Goal: Task Accomplishment & Management: Manage account settings

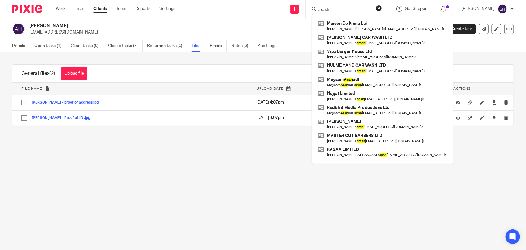
drag, startPoint x: 347, startPoint y: 10, endPoint x: 287, endPoint y: 9, distance: 59.4
click at [287, 9] on div "Send new email Create task Add client arash Maison De Kimia Ltd Kimia Sadat Jab…" at bounding box center [356, 9] width 342 height 18
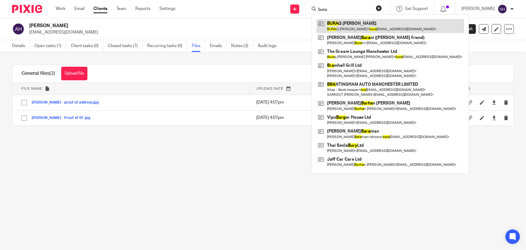
type input "bura"
click at [390, 25] on link at bounding box center [391, 26] width 148 height 14
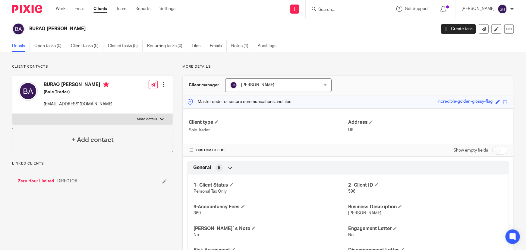
click at [40, 181] on link "Zero Hour Limited" at bounding box center [36, 181] width 36 height 6
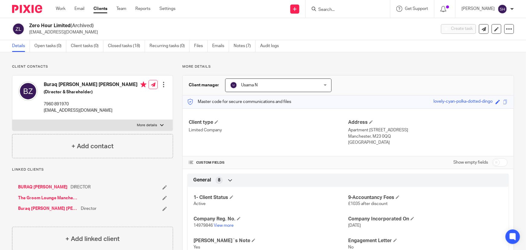
click at [57, 198] on link "The Groom Lounge Manchester Ltd" at bounding box center [48, 198] width 60 height 6
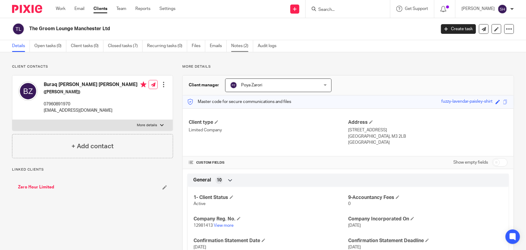
click at [241, 47] on link "Notes (2)" at bounding box center [242, 46] width 22 height 12
click at [38, 187] on link "Zero Hour Limited" at bounding box center [36, 187] width 36 height 6
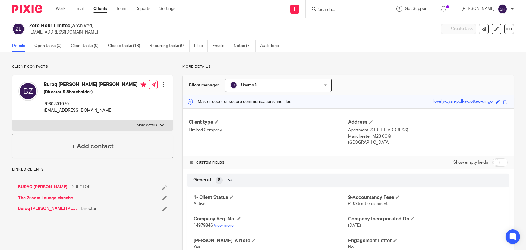
click at [242, 45] on link "Notes (7)" at bounding box center [245, 46] width 22 height 12
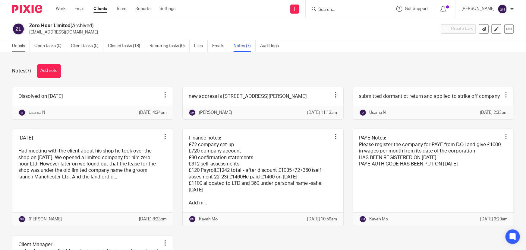
click at [17, 47] on link "Details" at bounding box center [21, 46] width 18 height 12
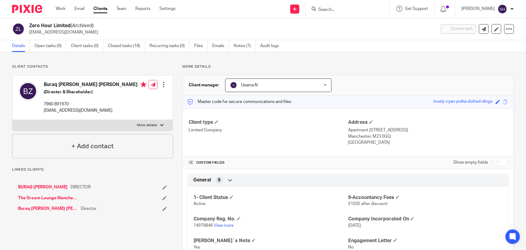
click at [48, 196] on link "The Groom Lounge Manchester Ltd" at bounding box center [48, 198] width 60 height 6
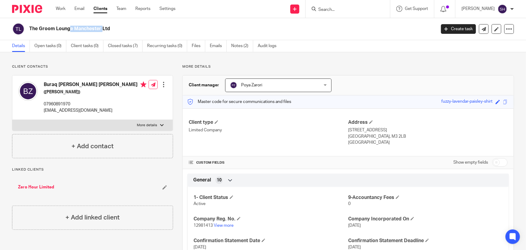
drag, startPoint x: 30, startPoint y: 28, endPoint x: 65, endPoint y: 28, distance: 34.7
click at [65, 28] on h2 "The Groom Lounge Manchester Ltd" at bounding box center [190, 29] width 322 height 6
copy h2 "The Groom Lou"
click at [341, 8] on input "Search" at bounding box center [345, 9] width 54 height 5
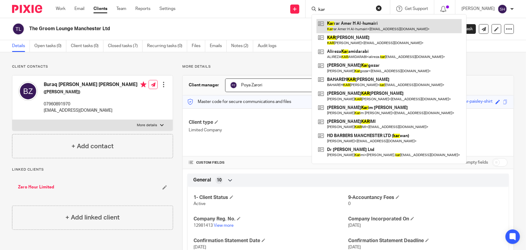
type input "kar"
click at [360, 30] on link at bounding box center [389, 26] width 145 height 14
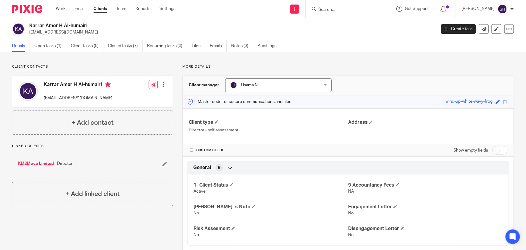
click at [345, 8] on input "Search" at bounding box center [345, 9] width 54 height 5
click at [348, 11] on input "Search" at bounding box center [345, 9] width 54 height 5
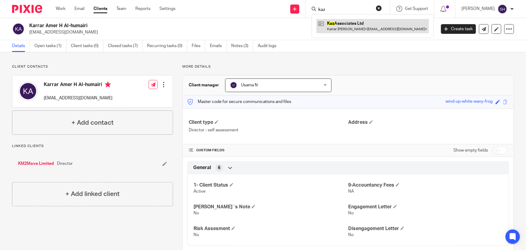
type input "kaz"
click at [345, 25] on link at bounding box center [373, 26] width 113 height 14
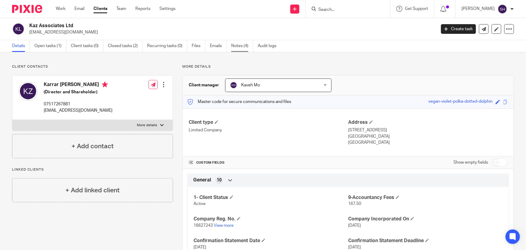
click at [241, 45] on link "Notes (4)" at bounding box center [242, 46] width 22 height 12
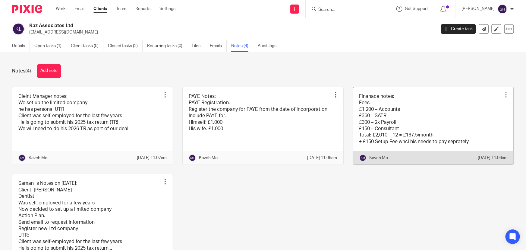
click at [379, 131] on link at bounding box center [434, 126] width 160 height 78
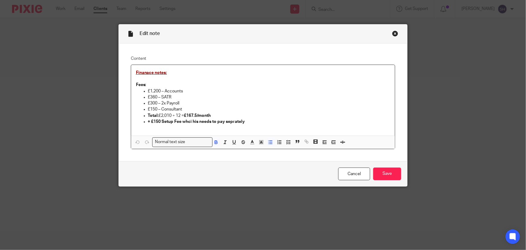
click at [222, 116] on p "Total: £2,010 ÷ 12 = £167.5/month" at bounding box center [269, 116] width 243 height 6
click at [253, 122] on p "+ £150 Setup Fee whci his needs to pay seprately" at bounding box center [269, 122] width 243 height 6
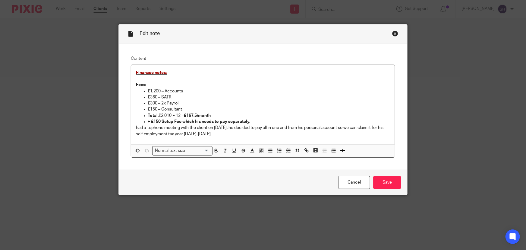
drag, startPoint x: 155, startPoint y: 129, endPoint x: 152, endPoint y: 129, distance: 3.0
click at [148, 132] on p "had a tephone meeting with the client on 13 08 2025. he decided to pay all in o…" at bounding box center [263, 131] width 255 height 12
click at [150, 127] on p "had a tephone meeting with the client on 13 08 2025. he decided to pay all in o…" at bounding box center [263, 131] width 255 height 12
click at [175, 135] on p "had a telephone meeting with the client on 13 08 2025. he decided to pay all in…" at bounding box center [263, 131] width 255 height 12
click at [229, 138] on div "Finanace notes: Fees: £1,200 – Accounts £360 – SATR £300 – 2x Payroll £150 – Co…" at bounding box center [263, 104] width 264 height 79
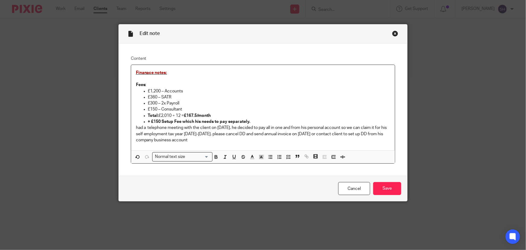
click at [132, 126] on div "Finanace notes: Fees: £1,200 – Accounts £360 – SATR £300 – 2x Payroll £150 – Co…" at bounding box center [263, 107] width 264 height 85
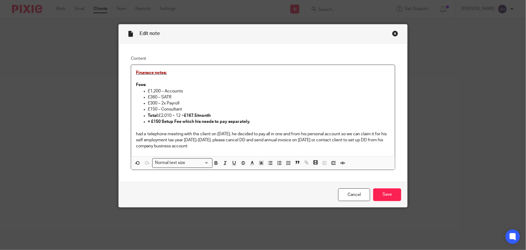
click at [141, 125] on p at bounding box center [263, 128] width 255 height 6
drag, startPoint x: 160, startPoint y: 128, endPoint x: 130, endPoint y: 129, distance: 29.6
click at [131, 129] on div "Finanace notes: Fees: £1,200 – Accounts £360 – SATR £300 – 2x Payroll £150 – Co…" at bounding box center [263, 110] width 264 height 91
click at [216, 164] on icon "button" at bounding box center [216, 162] width 5 height 5
click at [204, 162] on input "Search for option" at bounding box center [198, 163] width 22 height 6
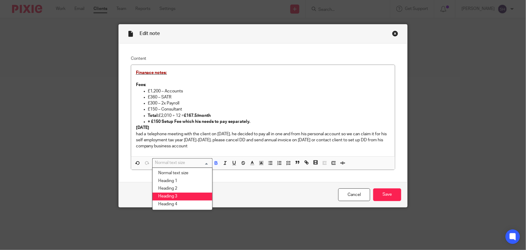
click at [183, 196] on li "Heading 3" at bounding box center [183, 196] width 60 height 8
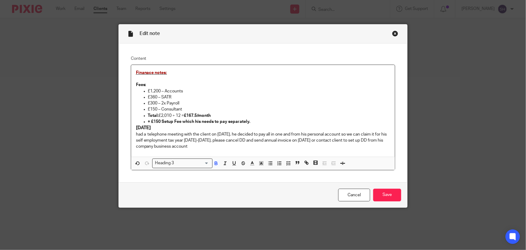
click at [211, 143] on p "had a telephone meeting with the client on 13 08 2025. he decided to pay all in…" at bounding box center [263, 140] width 255 height 18
click at [389, 196] on input "Save" at bounding box center [387, 195] width 28 height 13
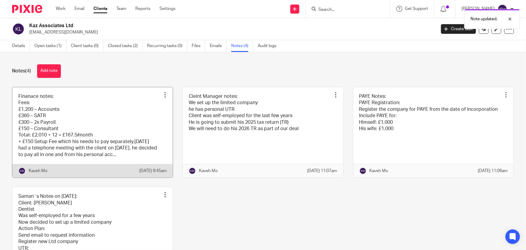
click at [84, 139] on link at bounding box center [92, 132] width 160 height 90
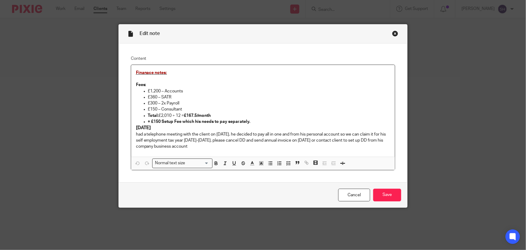
click at [218, 146] on p "had a telephone meeting with the client on 13 08 2025. he decided to pay all in…" at bounding box center [263, 140] width 255 height 18
click at [218, 140] on p "had a telephone meeting with the client on 13 08 2025. he decided to pay all in…" at bounding box center [263, 140] width 255 height 18
click at [308, 140] on p "had a telephone meeting with the client on 13 08 2025. he decided to pay all in…" at bounding box center [263, 140] width 255 height 18
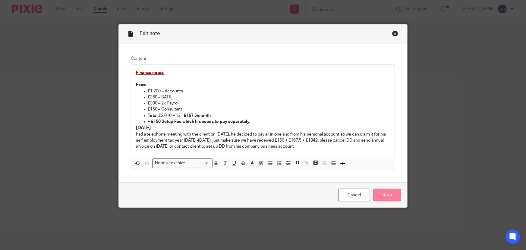
click at [383, 194] on input "Save" at bounding box center [387, 195] width 28 height 13
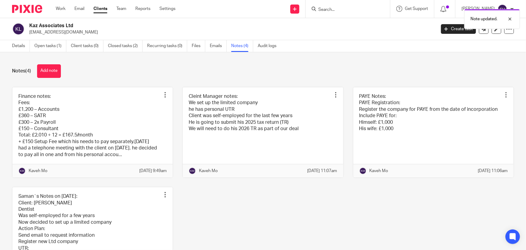
drag, startPoint x: 30, startPoint y: 24, endPoint x: 52, endPoint y: 26, distance: 21.5
click at [52, 26] on h2 "Kaz Associates Ltd" at bounding box center [190, 26] width 322 height 6
copy h2 "Kaz Assoc"
click at [58, 6] on link "Work" at bounding box center [61, 9] width 10 height 6
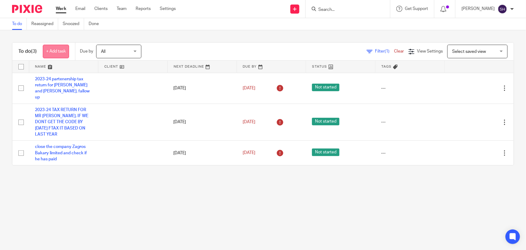
click at [58, 55] on link "+ Add task" at bounding box center [56, 52] width 26 height 14
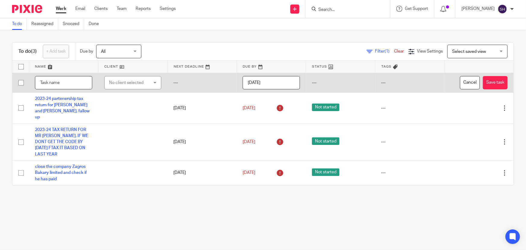
paste input "Kaz Assoc"
click at [68, 86] on input "Kaz Assoc" at bounding box center [63, 83] width 57 height 14
type input "Kaz Assoc"
click at [124, 84] on div "No client selected" at bounding box center [130, 82] width 42 height 13
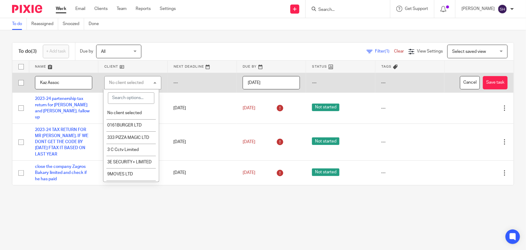
click at [125, 100] on input "search" at bounding box center [131, 97] width 46 height 11
paste input "Kaz Assoc"
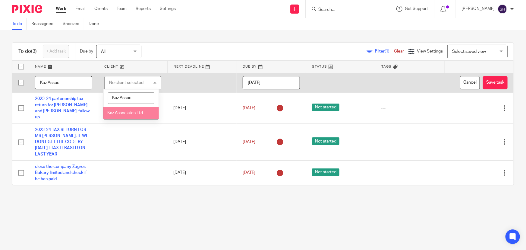
type input "Kaz Assoc"
click at [129, 114] on span "Kaz Associates Ltd" at bounding box center [125, 113] width 36 height 4
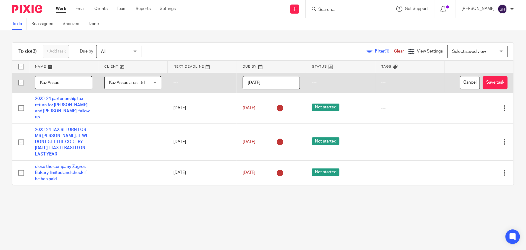
click at [63, 83] on input "Kaz Assoc" at bounding box center [63, 83] width 57 height 14
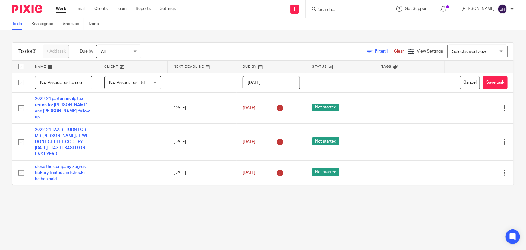
type input "Kaz Associates ltd see"
click at [336, 11] on input "Search" at bounding box center [345, 9] width 54 height 5
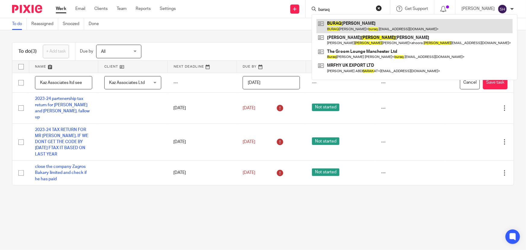
type input "baraq"
click at [374, 27] on link at bounding box center [415, 26] width 196 height 14
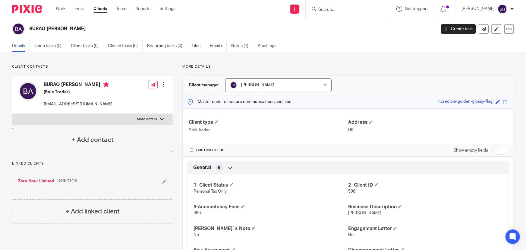
click at [35, 181] on link "Zero Hour Limited" at bounding box center [36, 181] width 36 height 6
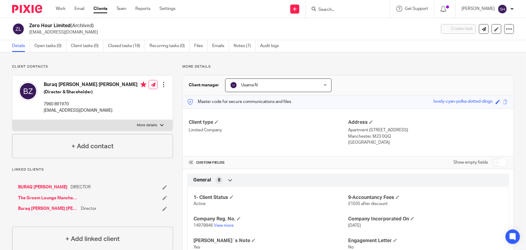
click at [51, 199] on link "The Groom Lounge Manchester Ltd" at bounding box center [48, 198] width 60 height 6
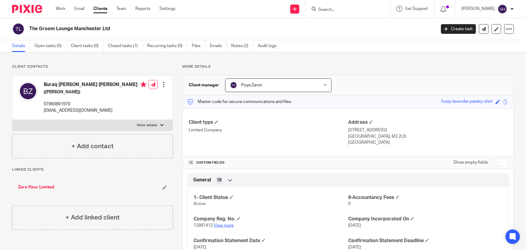
click at [217, 226] on link "View more" at bounding box center [224, 225] width 20 height 4
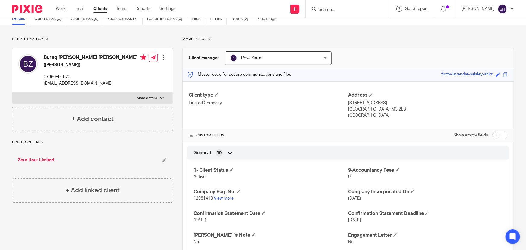
click at [137, 96] on p "More details" at bounding box center [147, 98] width 20 height 5
click at [12, 93] on input "More details" at bounding box center [12, 92] width 0 height 0
checkbox input "true"
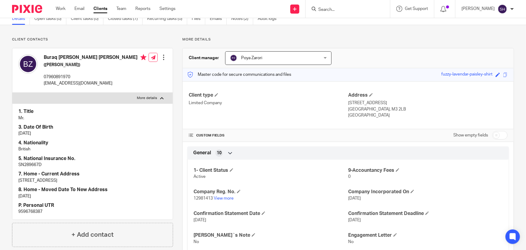
click at [36, 209] on p "9596768387" at bounding box center [92, 211] width 148 height 6
copy p "9596768387"
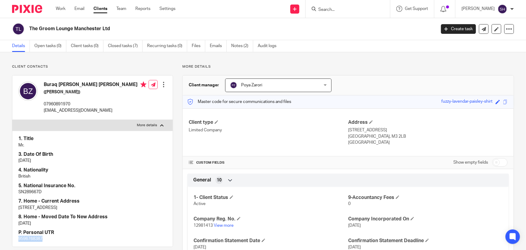
drag, startPoint x: 45, startPoint y: 83, endPoint x: 124, endPoint y: 83, distance: 78.7
click at [124, 83] on h4 "Buraq Adnan Abdulwahid Al Zubaidi" at bounding box center [95, 85] width 103 height 8
click at [124, 85] on h4 "Buraq Adnan Abdulwahid Al Zubaidi" at bounding box center [95, 85] width 103 height 8
drag, startPoint x: 44, startPoint y: 85, endPoint x: 126, endPoint y: 86, distance: 82.4
click at [126, 86] on h4 "Buraq Adnan Abdulwahid Al Zubaidi" at bounding box center [95, 85] width 103 height 8
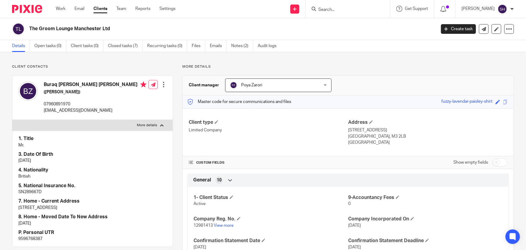
copy h4 "Buraq Adnan Abdulwahid Al Zubaidi"
click at [162, 85] on div at bounding box center [164, 84] width 6 height 6
click at [143, 99] on link "Edit contact" at bounding box center [136, 98] width 58 height 9
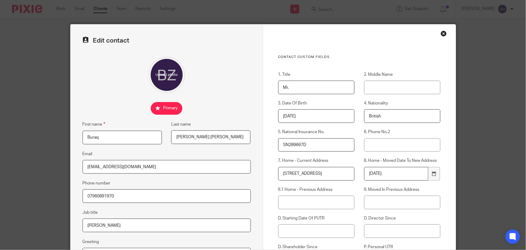
click at [214, 135] on input "[PERSON_NAME] [PERSON_NAME]" at bounding box center [210, 137] width 79 height 14
click at [216, 136] on input "[PERSON_NAME] [PERSON_NAME]" at bounding box center [210, 137] width 79 height 14
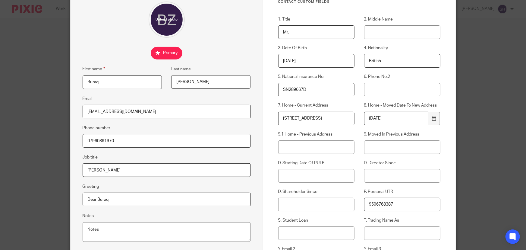
scroll to position [161, 0]
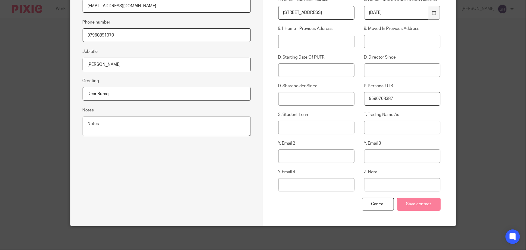
type input "[PERSON_NAME]"
click at [408, 202] on input "Save contact" at bounding box center [419, 204] width 44 height 13
click at [412, 205] on input "Save contact" at bounding box center [419, 204] width 44 height 13
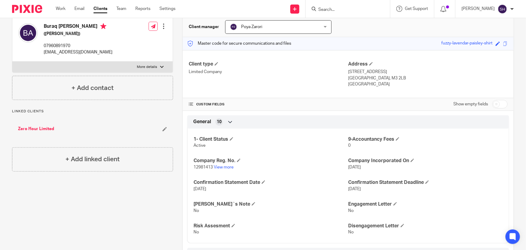
scroll to position [82, 0]
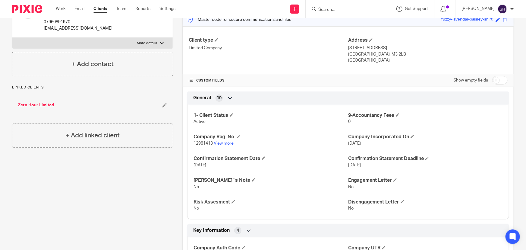
click at [134, 42] on label "More details" at bounding box center [92, 43] width 160 height 11
click at [12, 38] on input "More details" at bounding box center [12, 37] width 0 height 0
checkbox input "true"
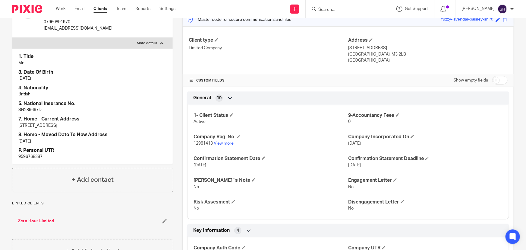
click at [29, 110] on p "SN289667D" at bounding box center [92, 110] width 148 height 6
copy p "SN289667D"
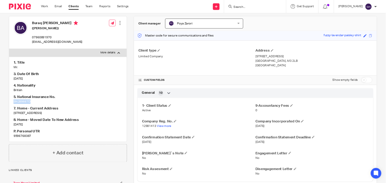
scroll to position [0, 0]
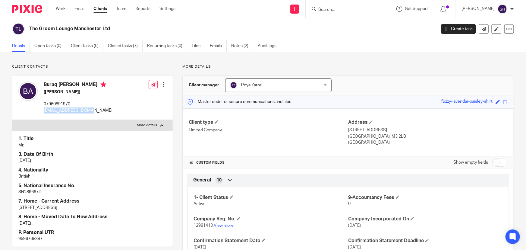
drag, startPoint x: 85, startPoint y: 110, endPoint x: 43, endPoint y: 112, distance: 41.7
click at [43, 112] on div "Buraq Adnan Abdulwahid Al-Zubaidi (Barber) 07960891970 buraq.alz24@gmail.com" at bounding box center [65, 97] width 94 height 38
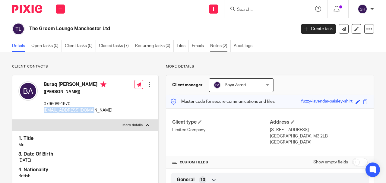
click at [224, 48] on link "Notes (2)" at bounding box center [220, 46] width 21 height 12
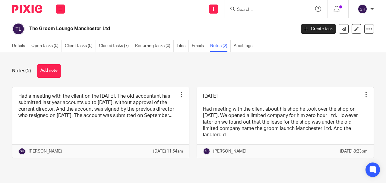
click at [55, 78] on div "Notes (2) Add note Had a meeting with the client on the 3rd of October 2024. Th…" at bounding box center [193, 115] width 386 height 127
click at [53, 70] on button "Add note" at bounding box center [49, 71] width 24 height 14
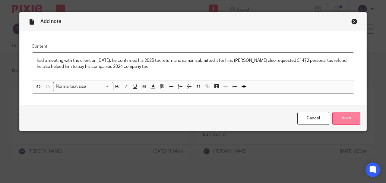
click at [348, 122] on input "Save" at bounding box center [346, 118] width 28 height 13
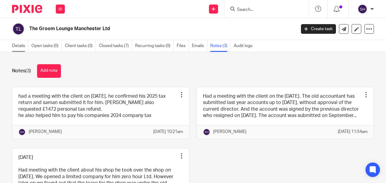
click at [17, 46] on link "Details" at bounding box center [20, 46] width 16 height 12
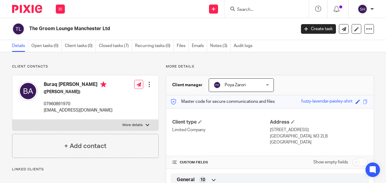
scroll to position [20, 0]
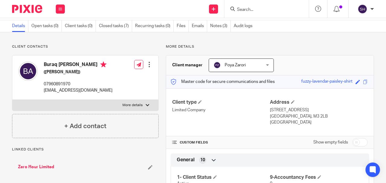
drag, startPoint x: 308, startPoint y: 115, endPoint x: 268, endPoint y: 109, distance: 40.0
click at [270, 109] on div "Address 2a St Mary's Street Manchester, M3 2LB United Kingdom" at bounding box center [319, 112] width 98 height 27
copy div "2a St Mary's Street Manchester, M3 2LB"
drag, startPoint x: 61, startPoint y: 71, endPoint x: 44, endPoint y: 63, distance: 18.1
click at [44, 63] on h4 "Buraq [PERSON_NAME]" at bounding box center [78, 66] width 69 height 8
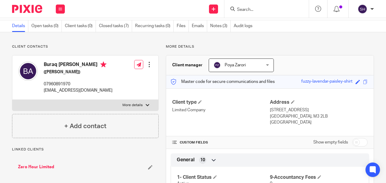
copy h4 "Buraq [PERSON_NAME]"
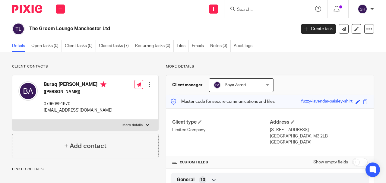
drag, startPoint x: 94, startPoint y: 29, endPoint x: 29, endPoint y: 30, distance: 65.5
click at [27, 30] on div "The Groom Lounge Manchester Ltd" at bounding box center [152, 29] width 280 height 13
copy h2 "The Groom Lounge Manchester Ltd"
click at [219, 45] on link "Notes (3)" at bounding box center [220, 46] width 21 height 12
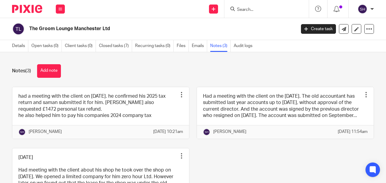
click at [137, 81] on div "Notes (3) Add note had a meeting with the client on 14 08 2025. he confirmed hi…" at bounding box center [193, 117] width 386 height 131
click at [256, 11] on input "Search" at bounding box center [264, 9] width 54 height 5
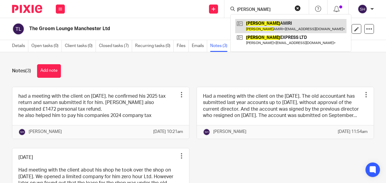
type input "parviz"
click at [267, 24] on link at bounding box center [290, 26] width 111 height 14
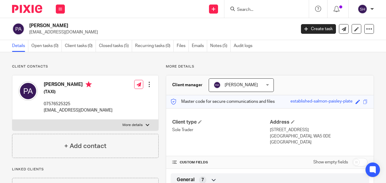
drag, startPoint x: 63, startPoint y: 25, endPoint x: 30, endPoint y: 24, distance: 33.2
click at [30, 24] on h2 "[PERSON_NAME]" at bounding box center [134, 26] width 210 height 6
copy h2 "PARVIZ AMIRI"
click at [247, 11] on input "Search" at bounding box center [264, 9] width 54 height 5
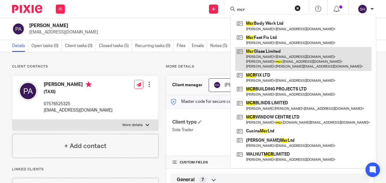
type input "mcr"
click at [283, 54] on link at bounding box center [303, 59] width 136 height 24
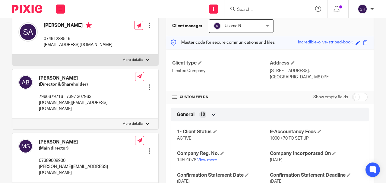
scroll to position [60, 0]
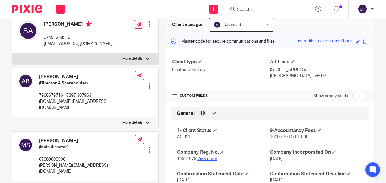
click at [215, 157] on link "View more" at bounding box center [207, 159] width 20 height 4
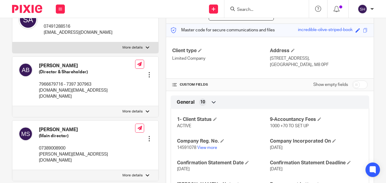
scroll to position [80, 0]
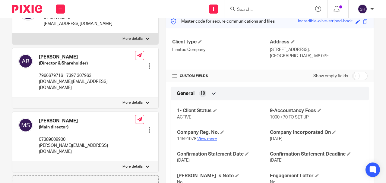
click at [211, 139] on link "View more" at bounding box center [207, 139] width 20 height 4
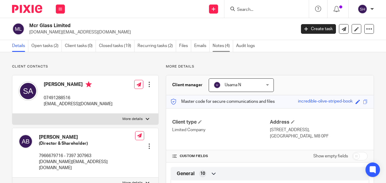
click at [221, 47] on link "Notes (4)" at bounding box center [223, 46] width 21 height 12
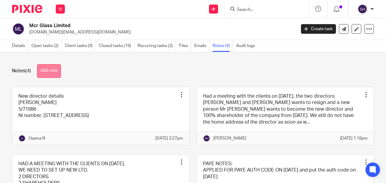
click at [53, 71] on button "Add note" at bounding box center [49, 71] width 24 height 14
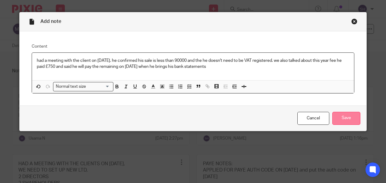
click at [351, 117] on input "Save" at bounding box center [346, 118] width 28 height 13
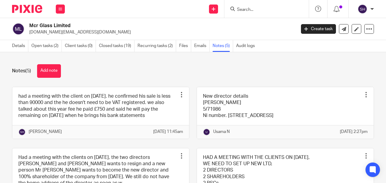
click at [251, 8] on input "Search" at bounding box center [264, 9] width 54 height 5
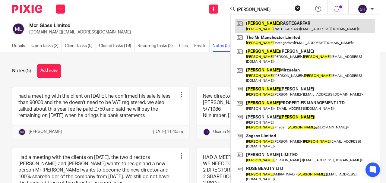
type input "farshad"
click at [275, 26] on link at bounding box center [305, 26] width 140 height 14
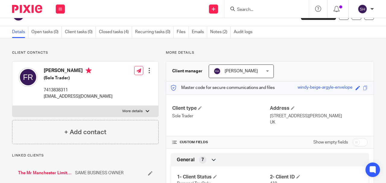
scroll to position [20, 0]
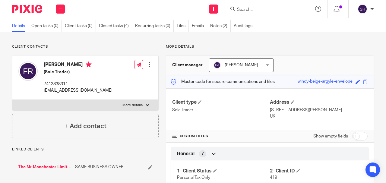
click at [46, 166] on link "The Mr Manchester Limited" at bounding box center [45, 167] width 54 height 6
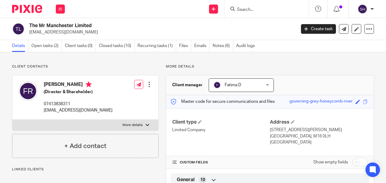
drag, startPoint x: 29, startPoint y: 24, endPoint x: 60, endPoint y: 27, distance: 31.2
click at [60, 27] on h2 "The Mr Manchester Limited" at bounding box center [134, 26] width 210 height 6
copy h2 "The Mr Manch"
click at [226, 45] on link "Notes (6)" at bounding box center [223, 46] width 21 height 12
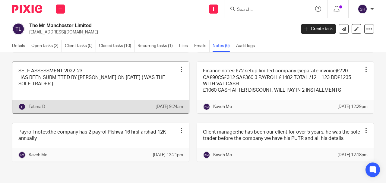
scroll to position [31, 0]
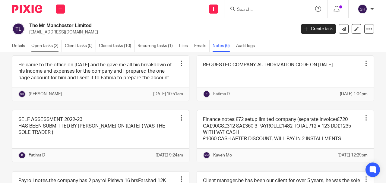
click at [44, 47] on link "Open tasks (2)" at bounding box center [46, 46] width 30 height 12
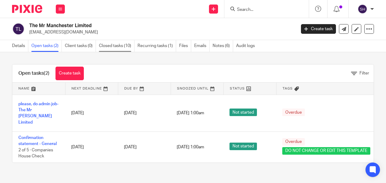
click at [115, 47] on link "Closed tasks (10)" at bounding box center [117, 46] width 36 height 12
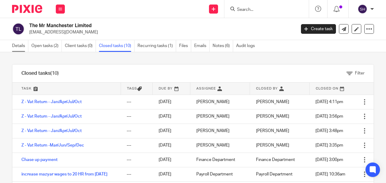
click at [20, 45] on link "Details" at bounding box center [20, 46] width 16 height 12
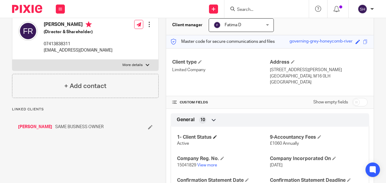
scroll to position [60, 0]
click at [206, 163] on link "View more" at bounding box center [207, 165] width 20 height 4
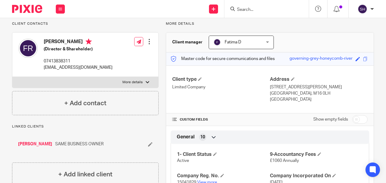
scroll to position [0, 0]
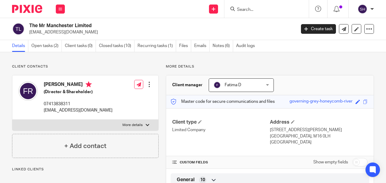
click at [249, 9] on input "Search" at bounding box center [264, 9] width 54 height 5
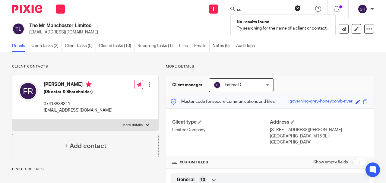
type input "s"
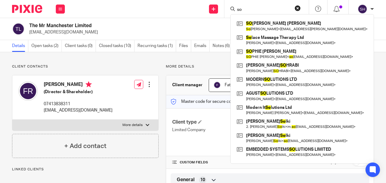
type input "s"
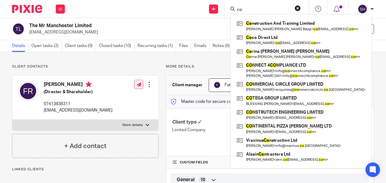
type input "c"
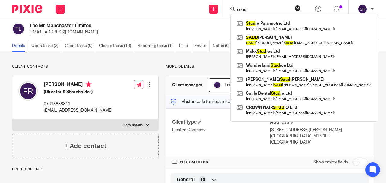
type input "soud"
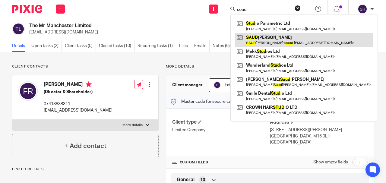
click at [257, 41] on link at bounding box center [304, 40] width 138 height 14
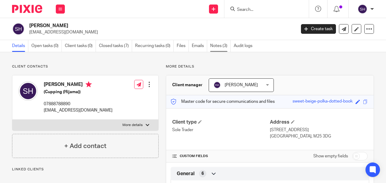
click at [220, 45] on link "Notes (3)" at bounding box center [220, 46] width 21 height 12
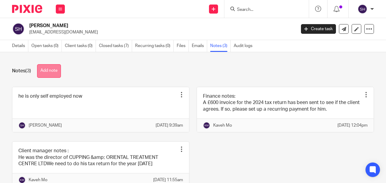
click at [47, 74] on button "Add note" at bounding box center [49, 71] width 24 height 14
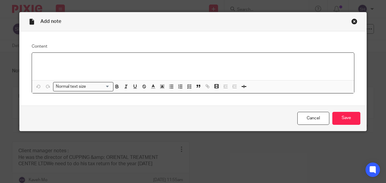
click at [65, 70] on div at bounding box center [193, 66] width 322 height 27
click at [94, 60] on p "had a meeting wit" at bounding box center [193, 61] width 313 height 6
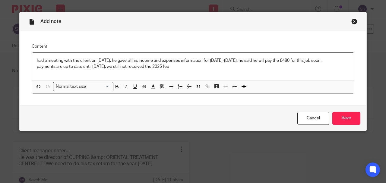
click at [174, 68] on p "payments are up to date until [DATE]. we still not received the 2025 fee" at bounding box center [193, 67] width 313 height 6
click at [345, 119] on input "Save" at bounding box center [346, 118] width 28 height 13
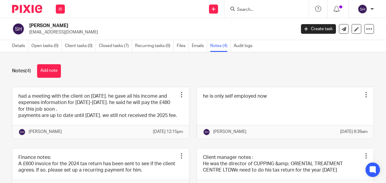
click at [242, 8] on input "Search" at bounding box center [264, 9] width 54 height 5
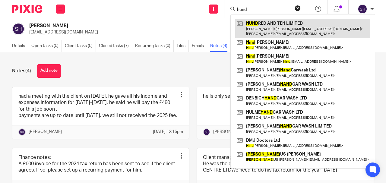
type input "hund"
click at [268, 30] on link at bounding box center [302, 28] width 135 height 19
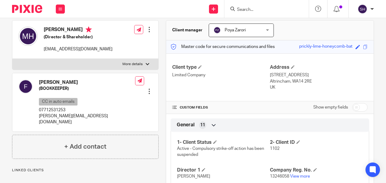
scroll to position [60, 0]
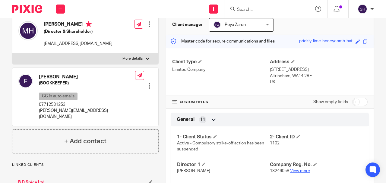
click at [300, 170] on link "View more" at bounding box center [300, 171] width 20 height 4
